Goal: Task Accomplishment & Management: Manage account settings

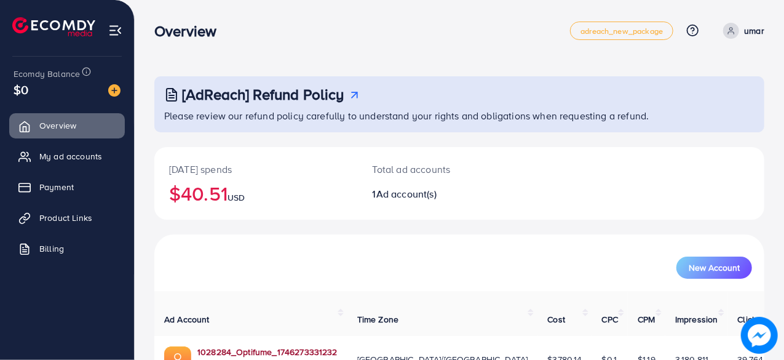
click at [258, 345] on link "1028284_Optifume_1746273331232" at bounding box center [267, 351] width 140 height 12
click at [76, 156] on span "My ad accounts" at bounding box center [73, 156] width 63 height 12
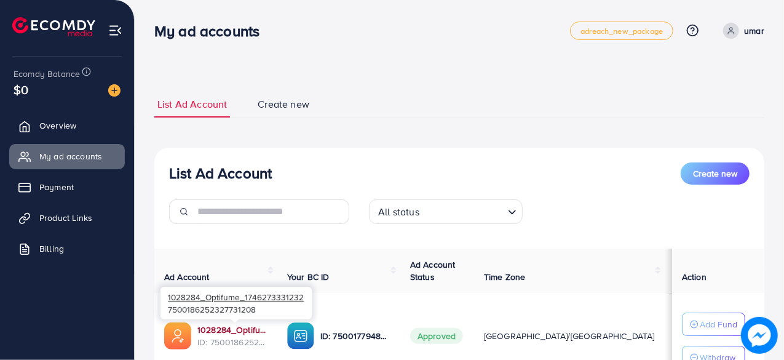
click at [242, 331] on link "1028284_Optifume_1746273331232" at bounding box center [232, 329] width 70 height 12
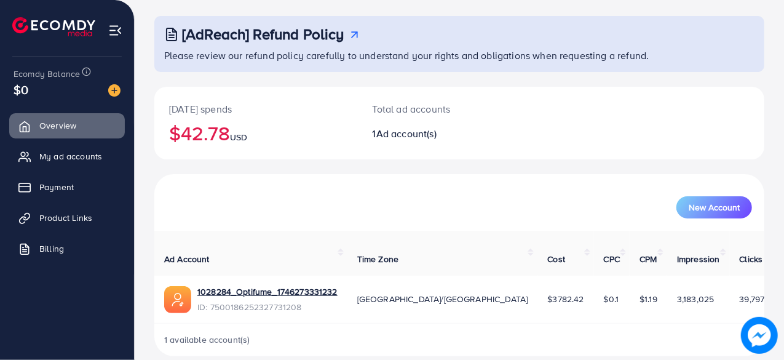
scroll to position [63, 0]
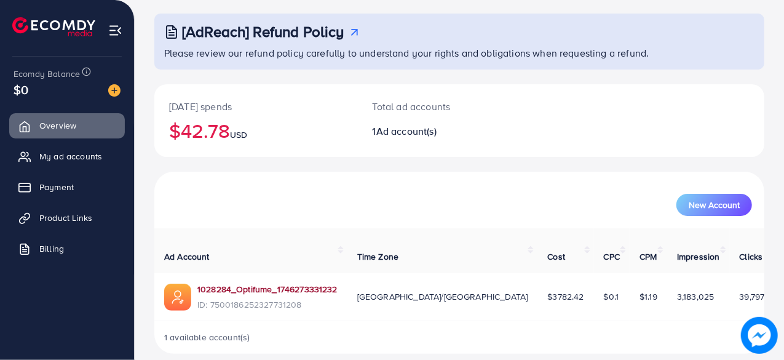
click at [285, 283] on link "1028284_Optifume_1746273331232" at bounding box center [267, 289] width 140 height 12
